Goal: Navigation & Orientation: Find specific page/section

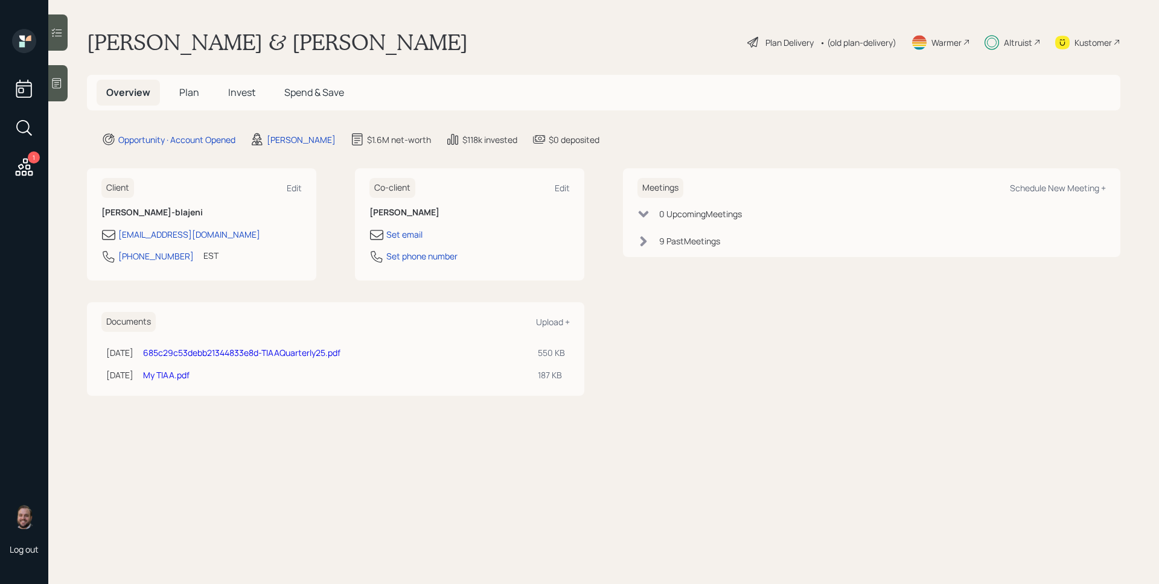
click at [1000, 40] on div "Altruist" at bounding box center [1012, 42] width 56 height 27
click at [1036, 43] on icon at bounding box center [1036, 42] width 7 height 7
